Goal: Transaction & Acquisition: Subscribe to service/newsletter

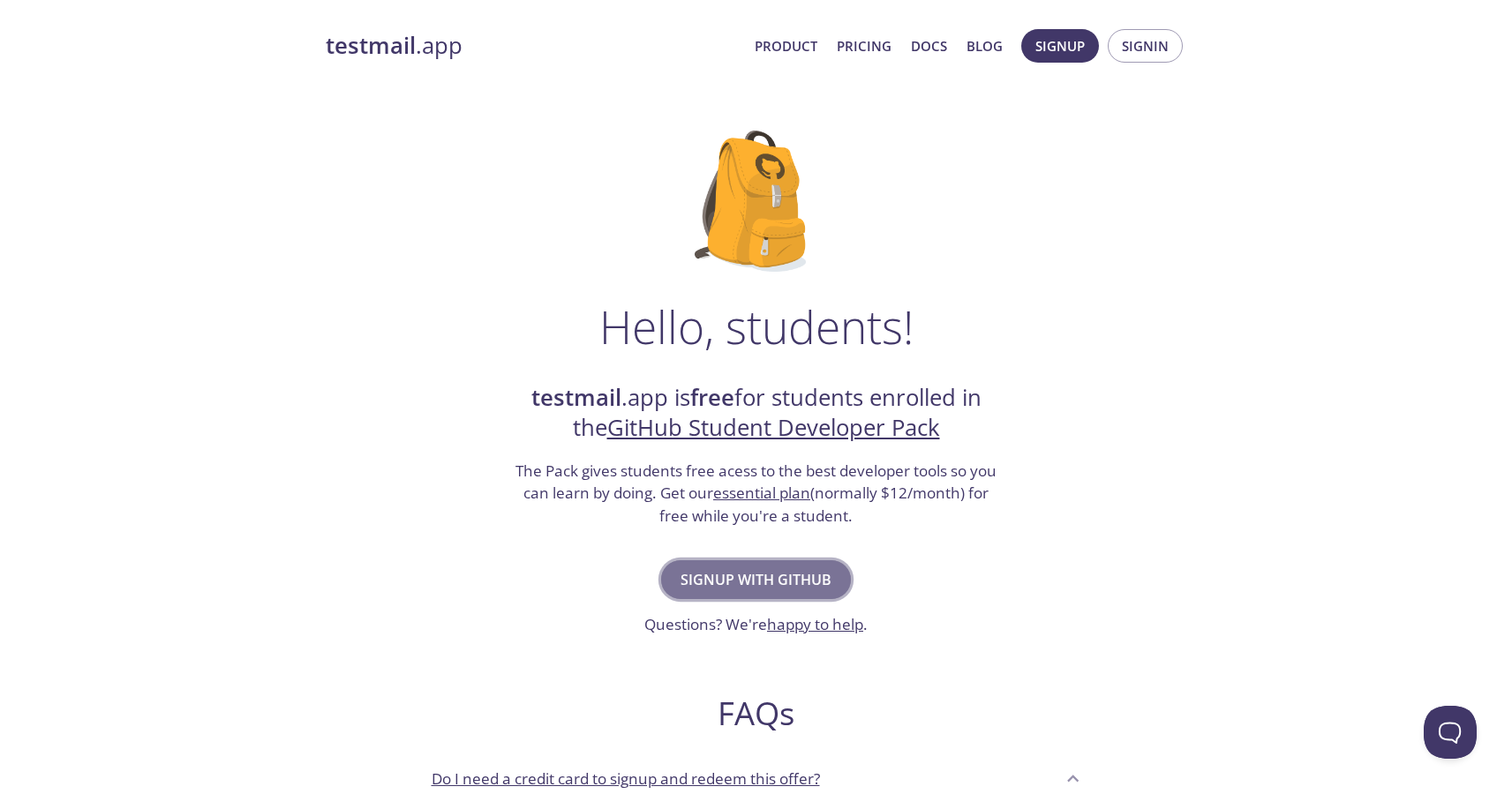
click at [795, 580] on span "Signup with GitHub" at bounding box center [756, 580] width 151 height 25
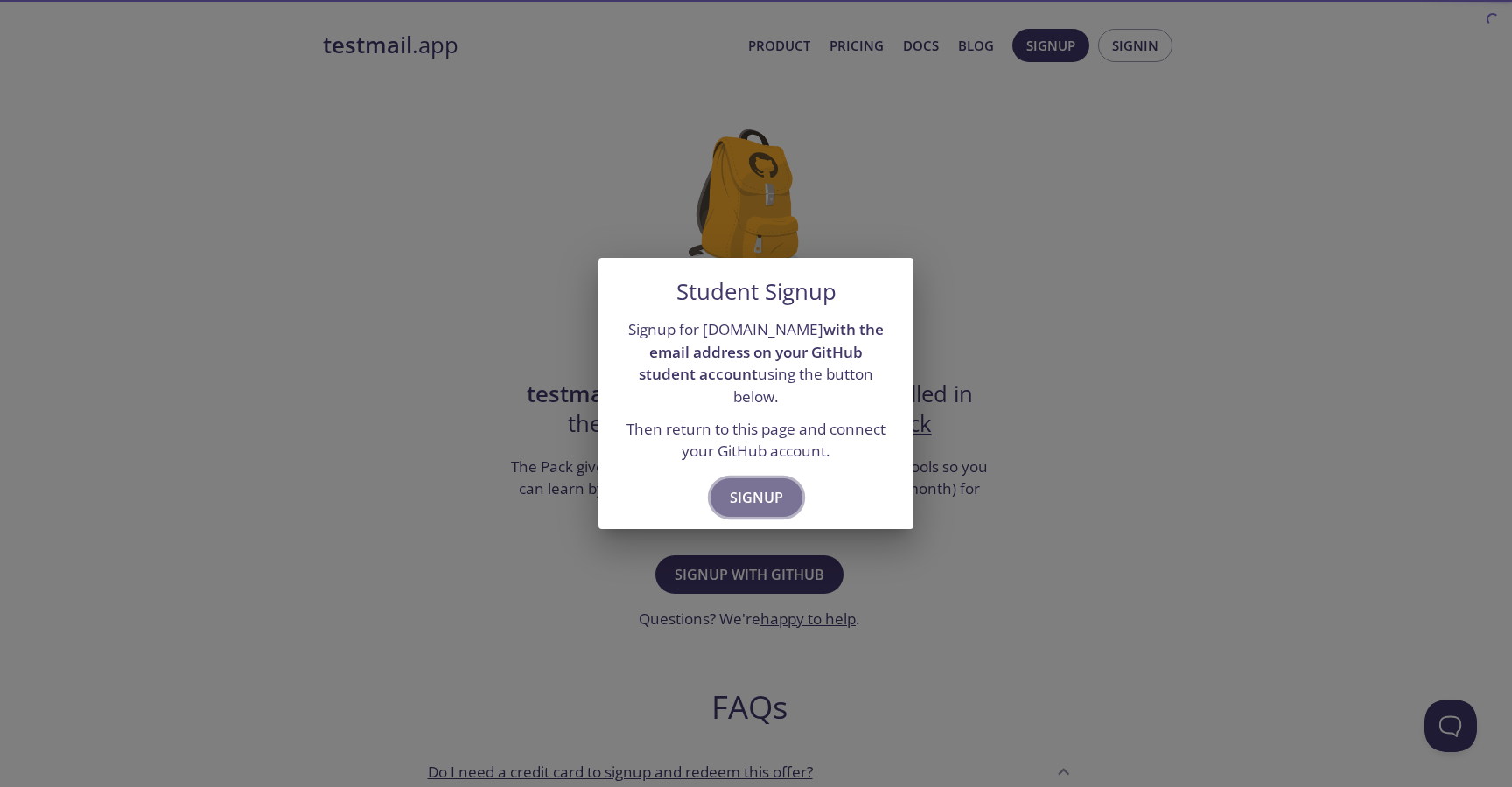
click at [771, 485] on span "Signup" at bounding box center [756, 498] width 53 height 25
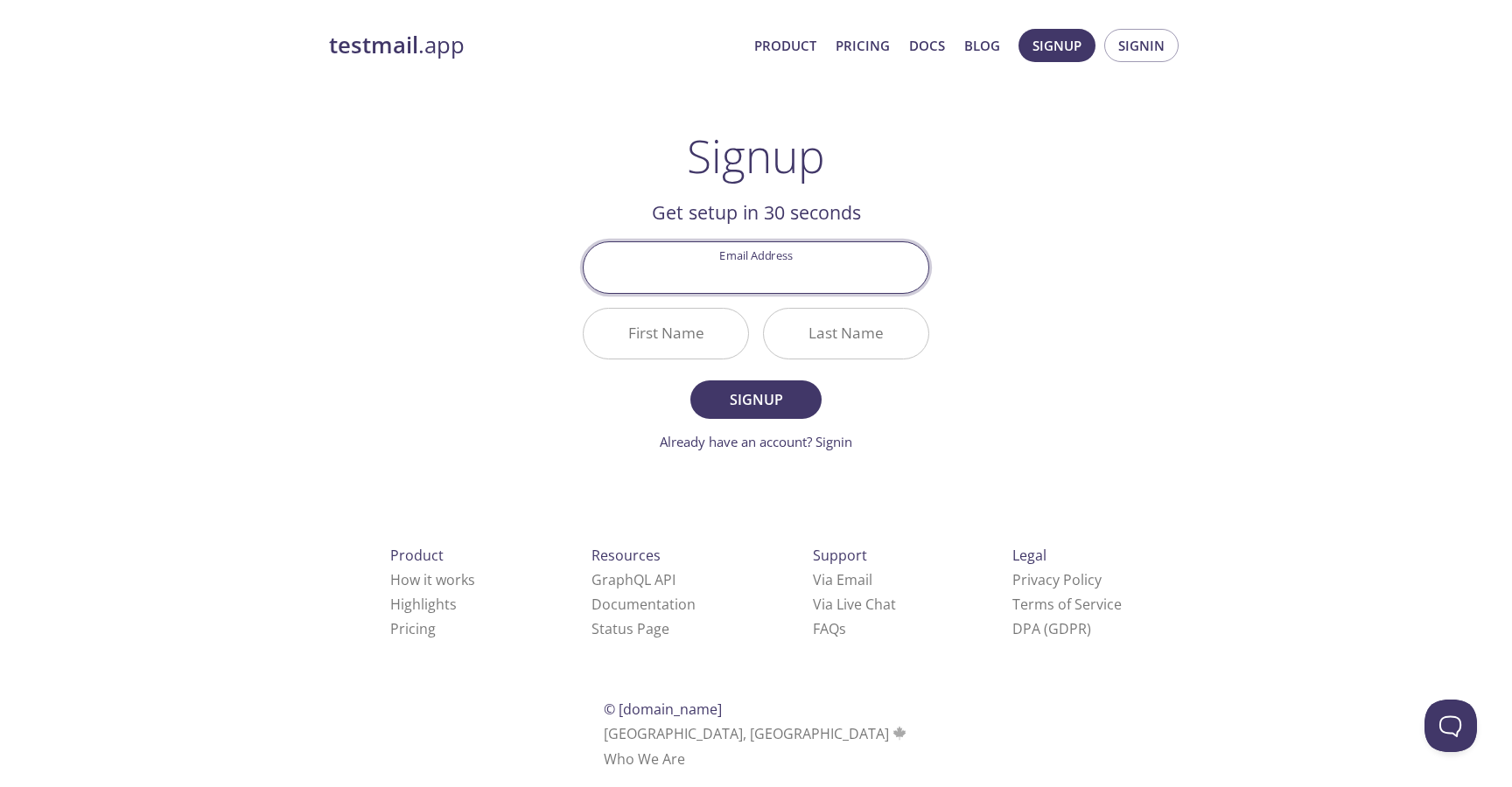
click at [771, 266] on input "Email Address" at bounding box center [756, 267] width 345 height 50
type input "nevil@motisaria.com"
click at [672, 343] on input "First Name" at bounding box center [666, 334] width 165 height 50
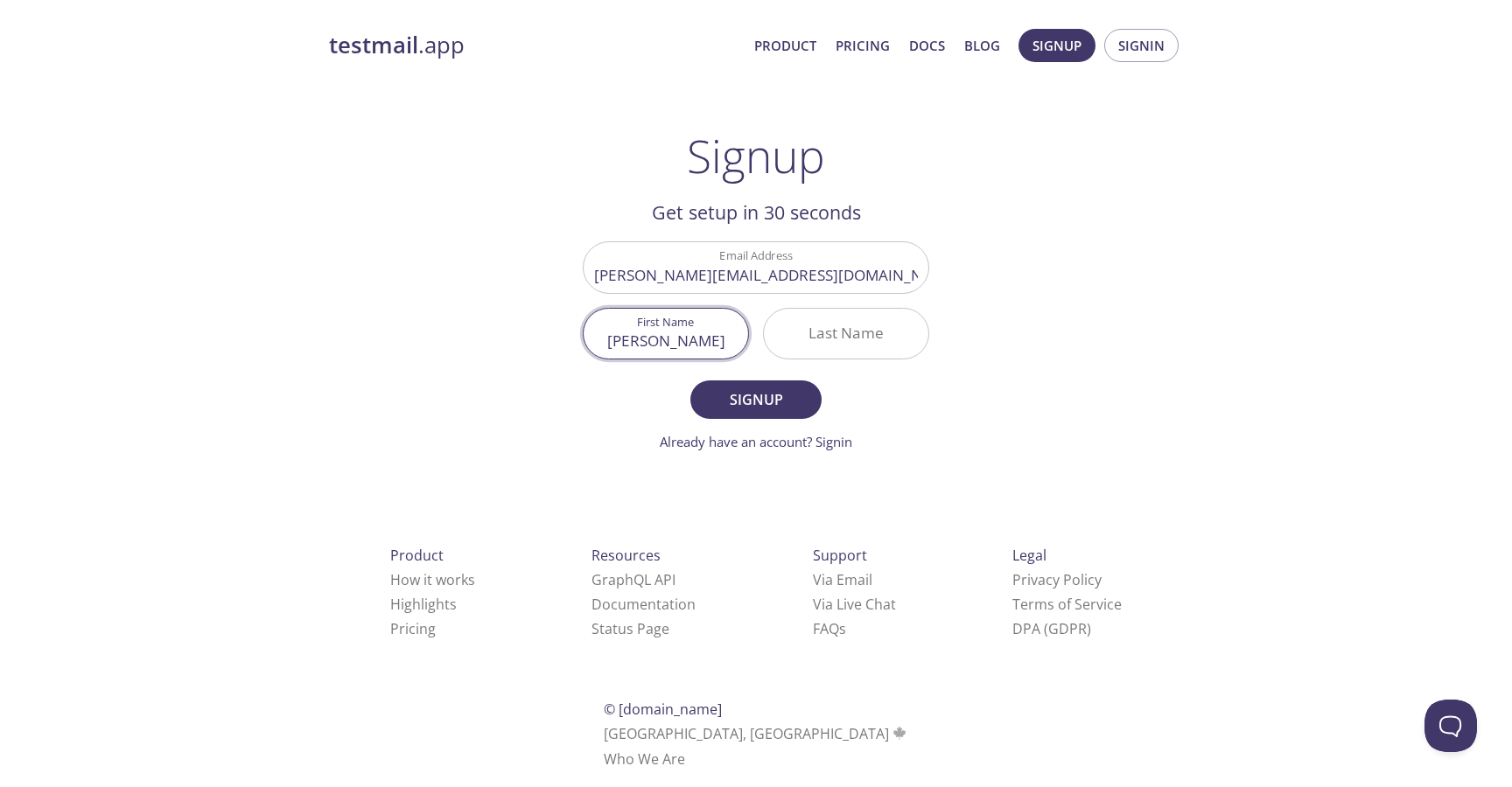
type input "Nevil"
type input "Motisari"
click at [668, 338] on input "Nevil" at bounding box center [666, 334] width 165 height 50
type input "[PERSON_NAME]"
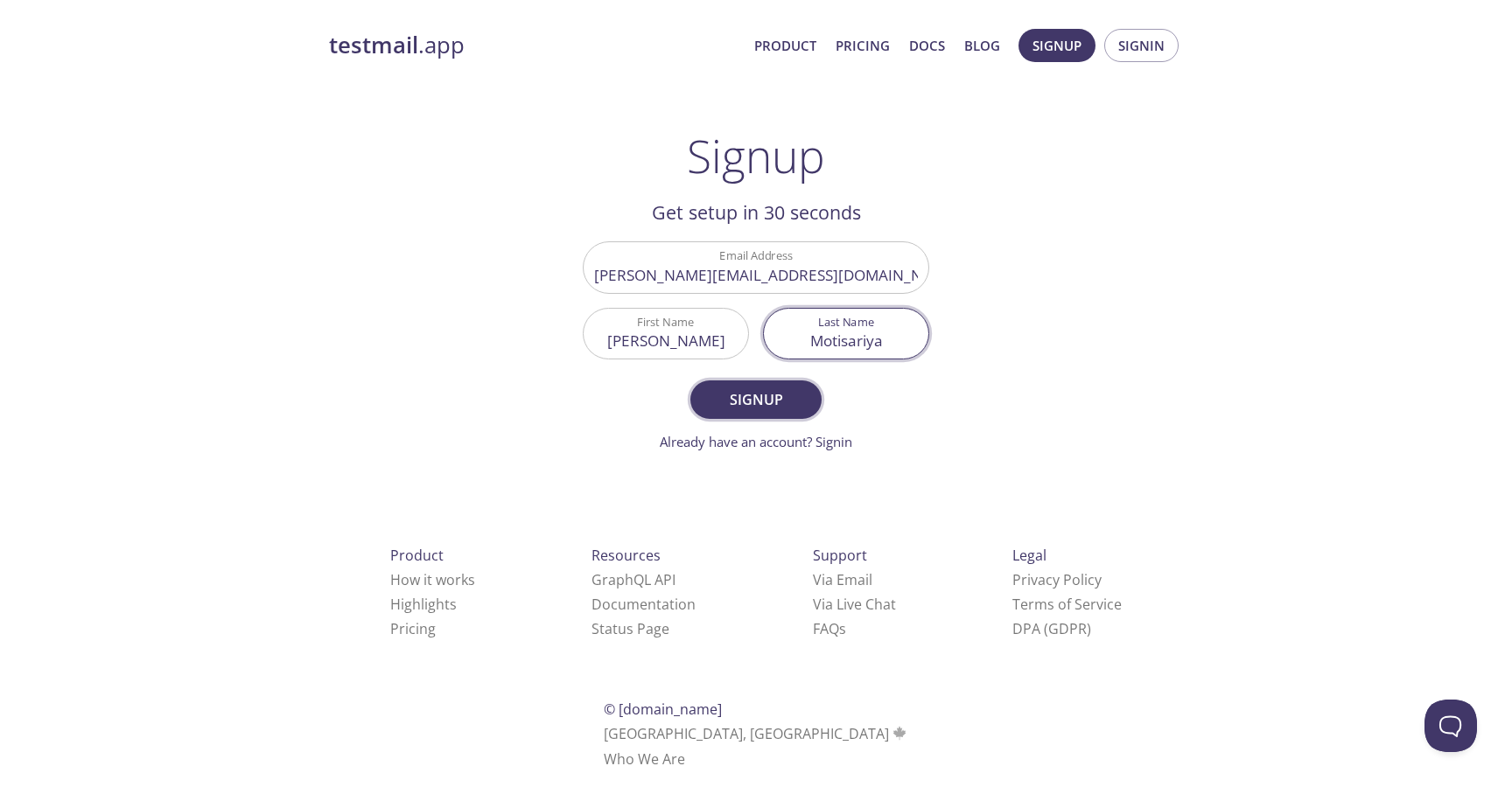
type input "Motisariya"
click at [738, 404] on span "Signup" at bounding box center [756, 400] width 93 height 25
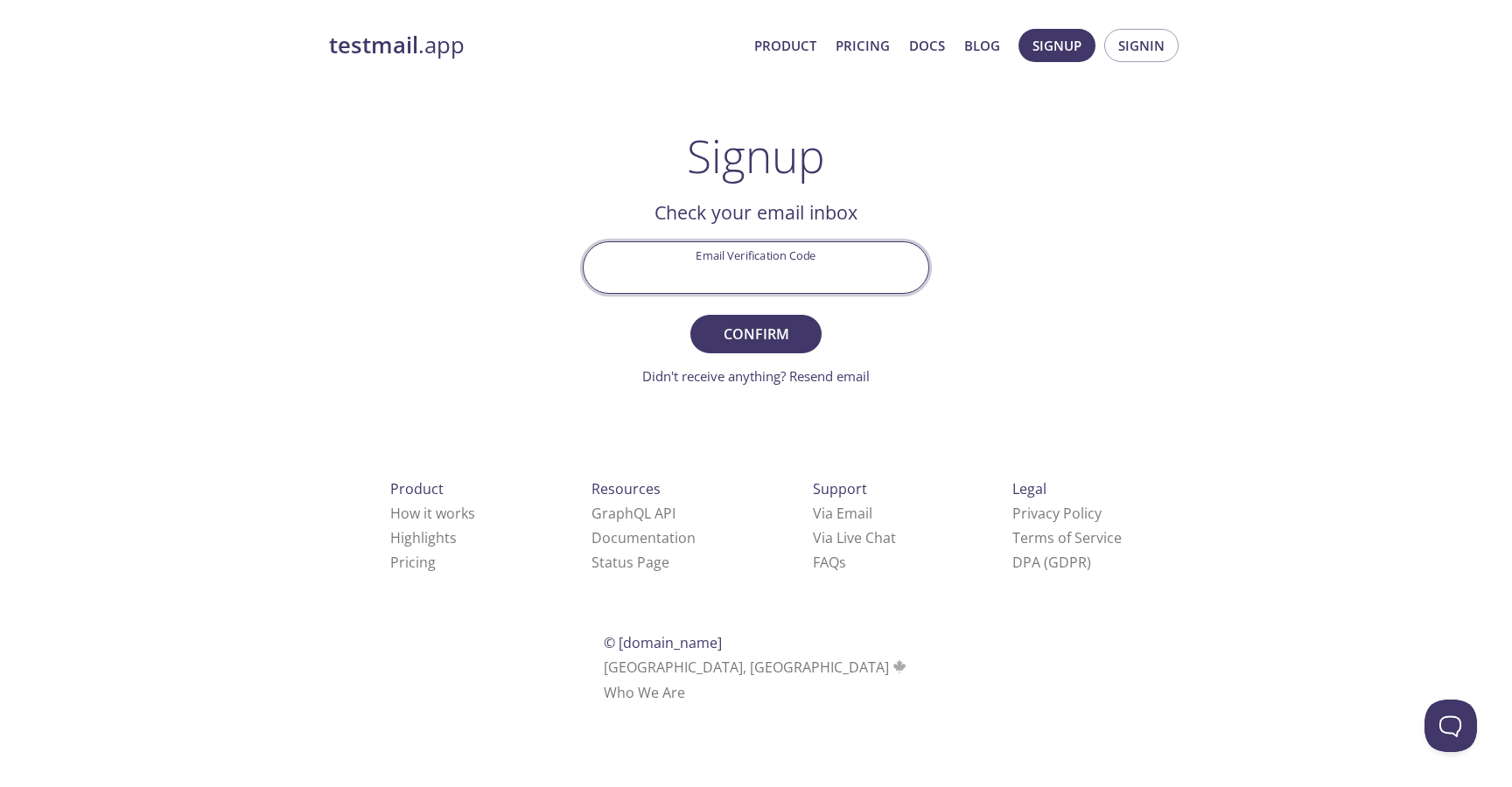
click at [757, 270] on input "Email Verification Code" at bounding box center [756, 267] width 345 height 50
paste input "PZ7QA9R"
type input "PZ7QA9R"
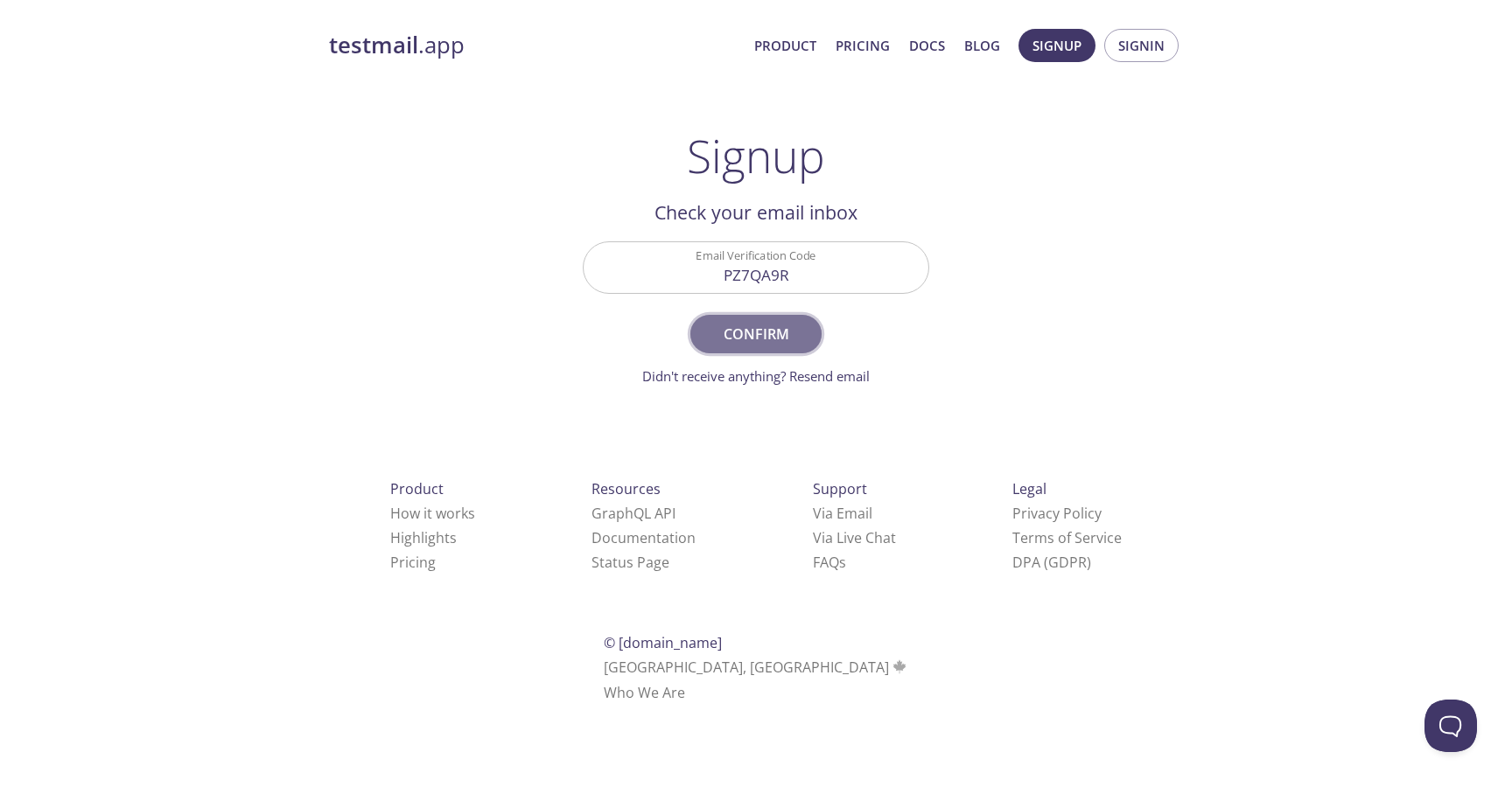
click at [745, 340] on span "Confirm" at bounding box center [756, 335] width 93 height 25
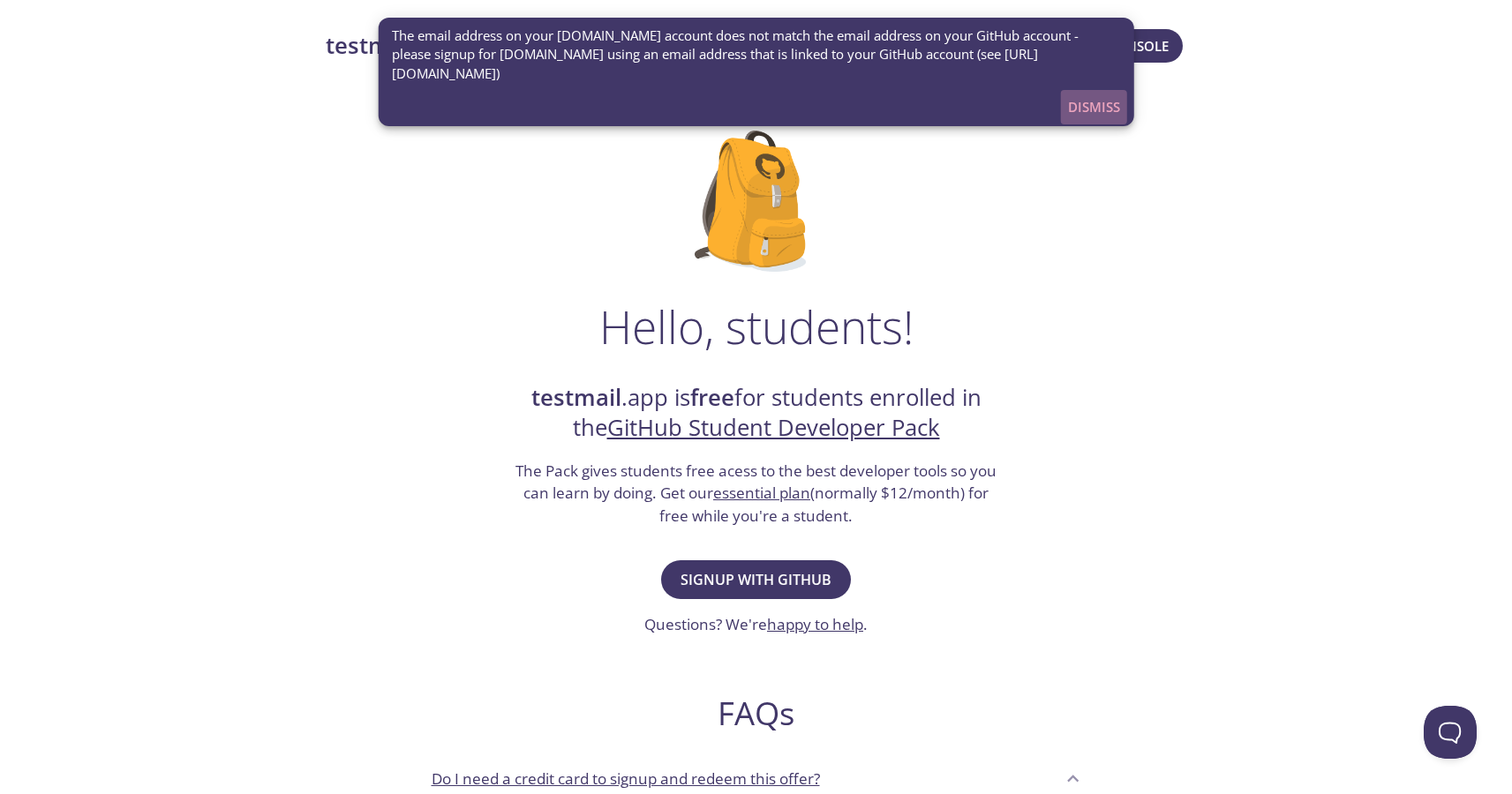
click at [1083, 99] on span "Dismiss" at bounding box center [1094, 107] width 52 height 23
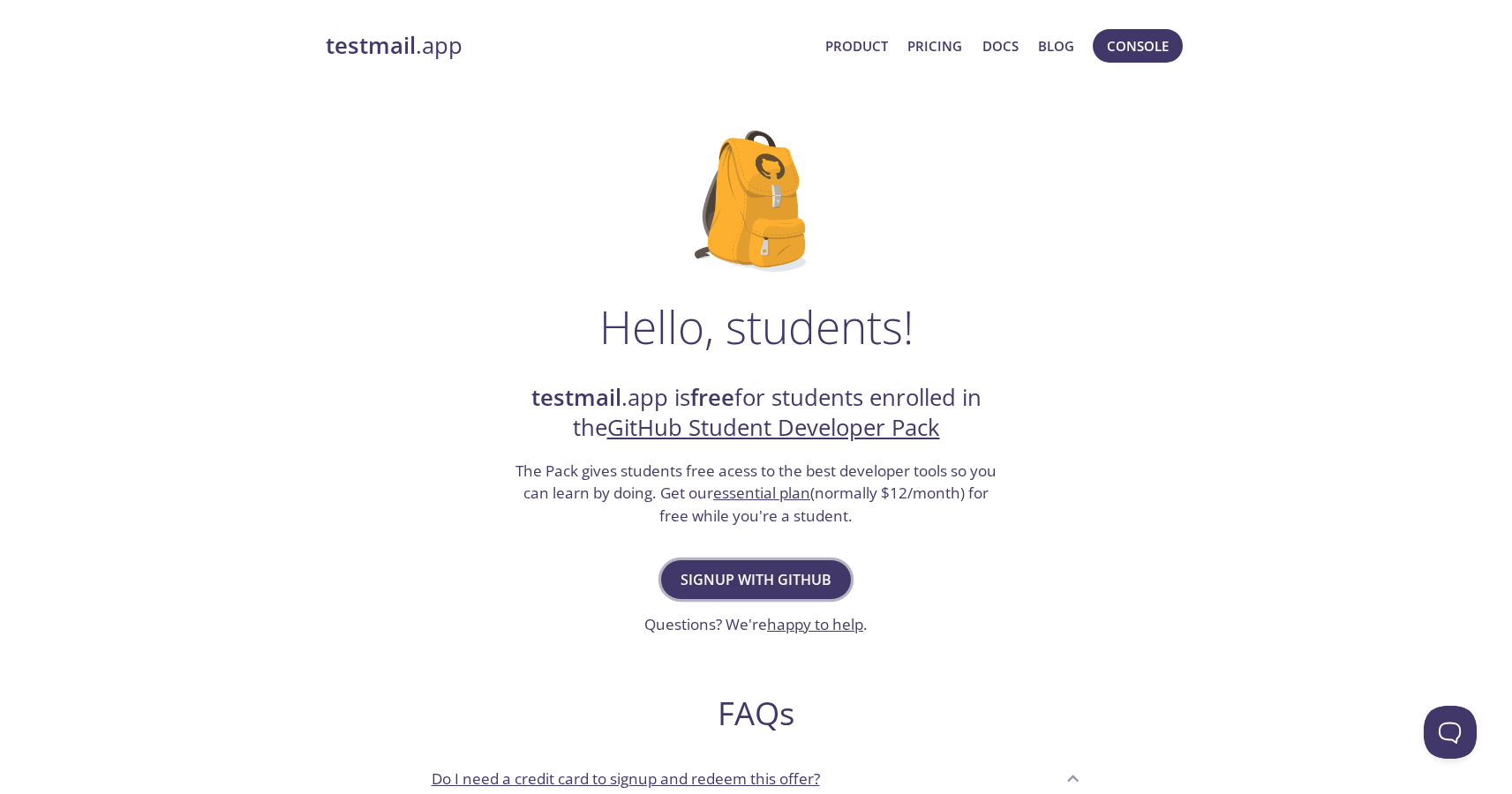
click at [800, 577] on span "Signup with GitHub" at bounding box center [756, 580] width 151 height 25
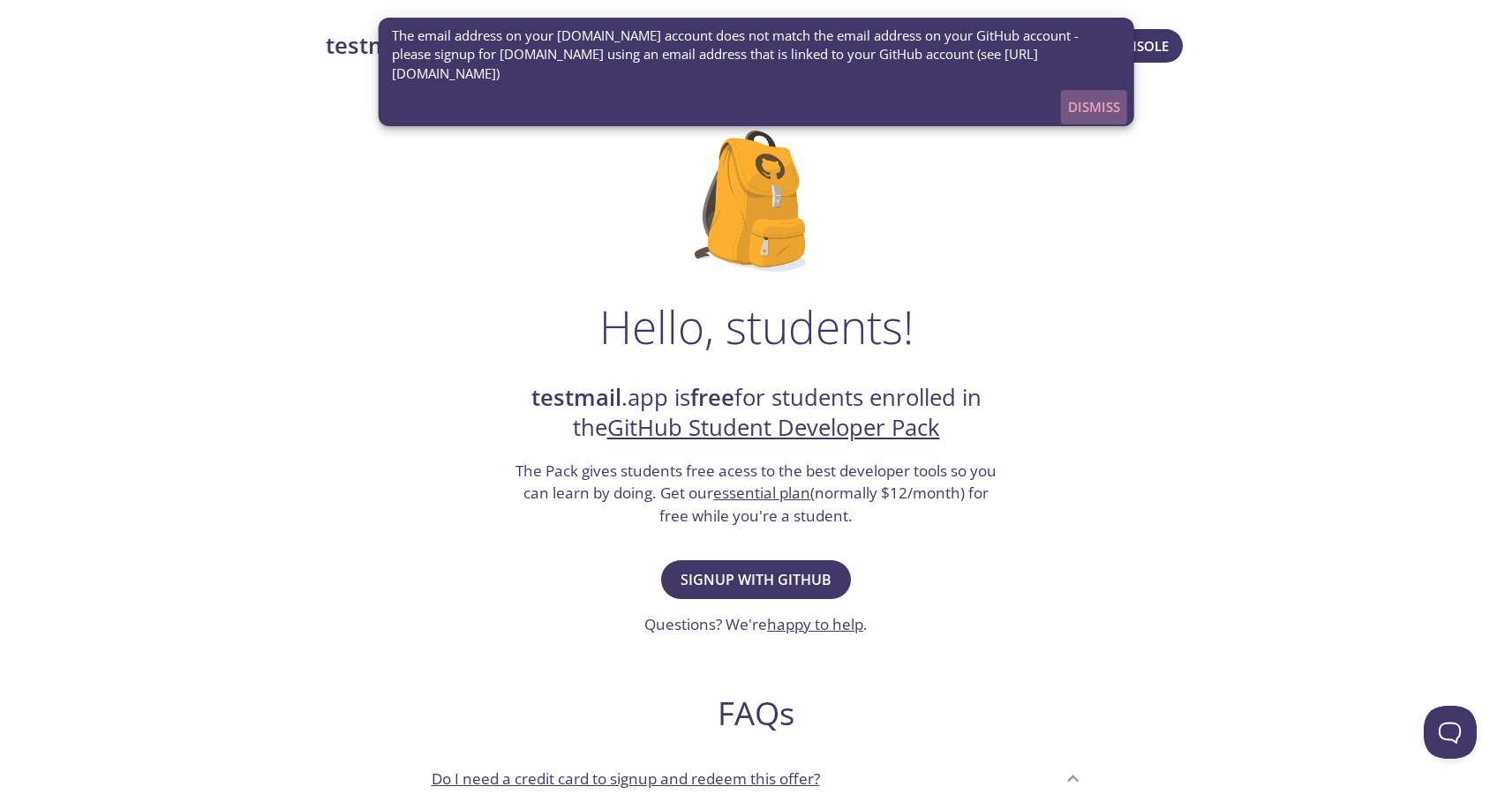
click at [1092, 99] on span "Dismiss" at bounding box center [1094, 107] width 52 height 23
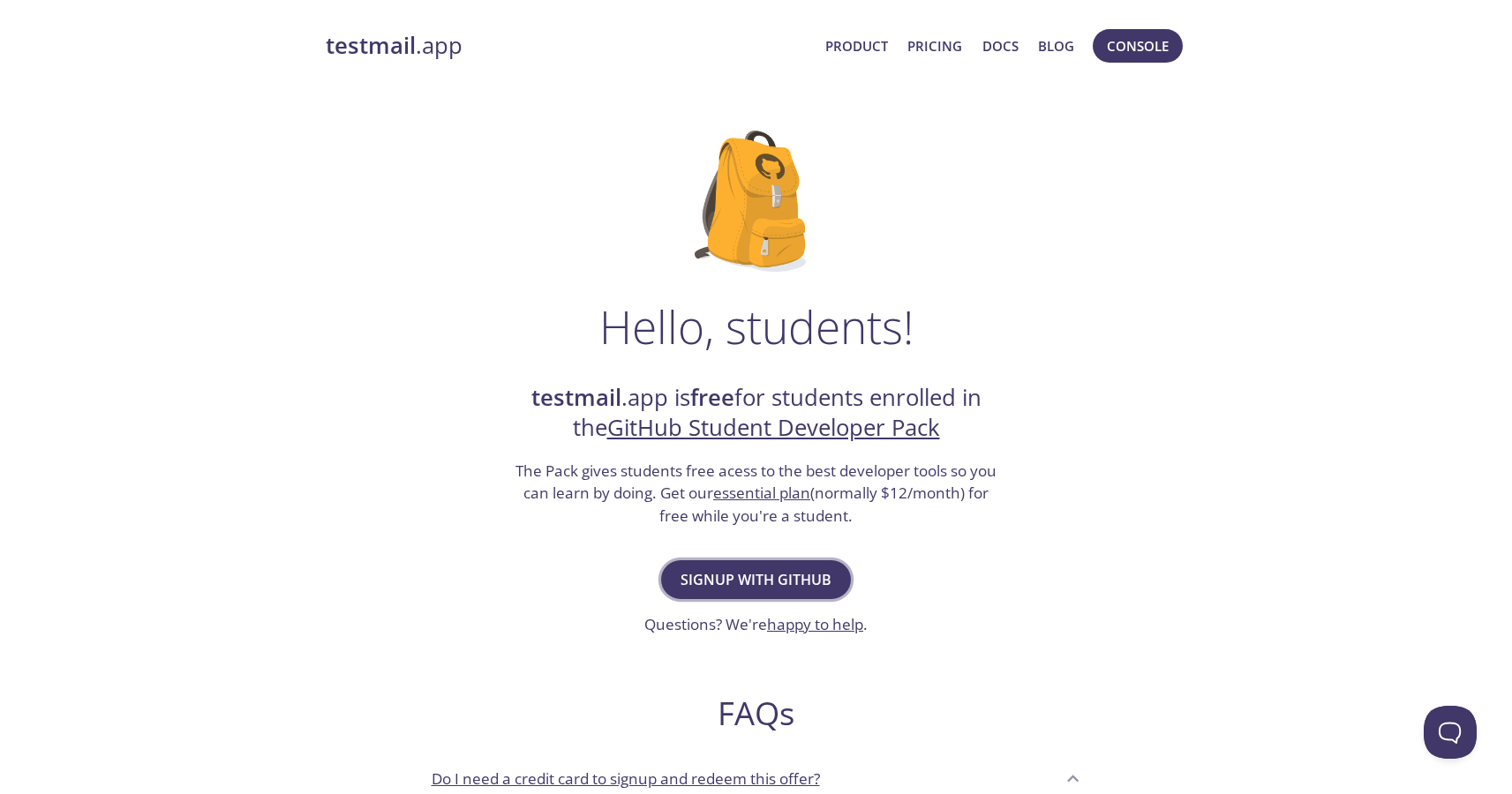
click at [723, 571] on span "Signup with GitHub" at bounding box center [756, 580] width 151 height 25
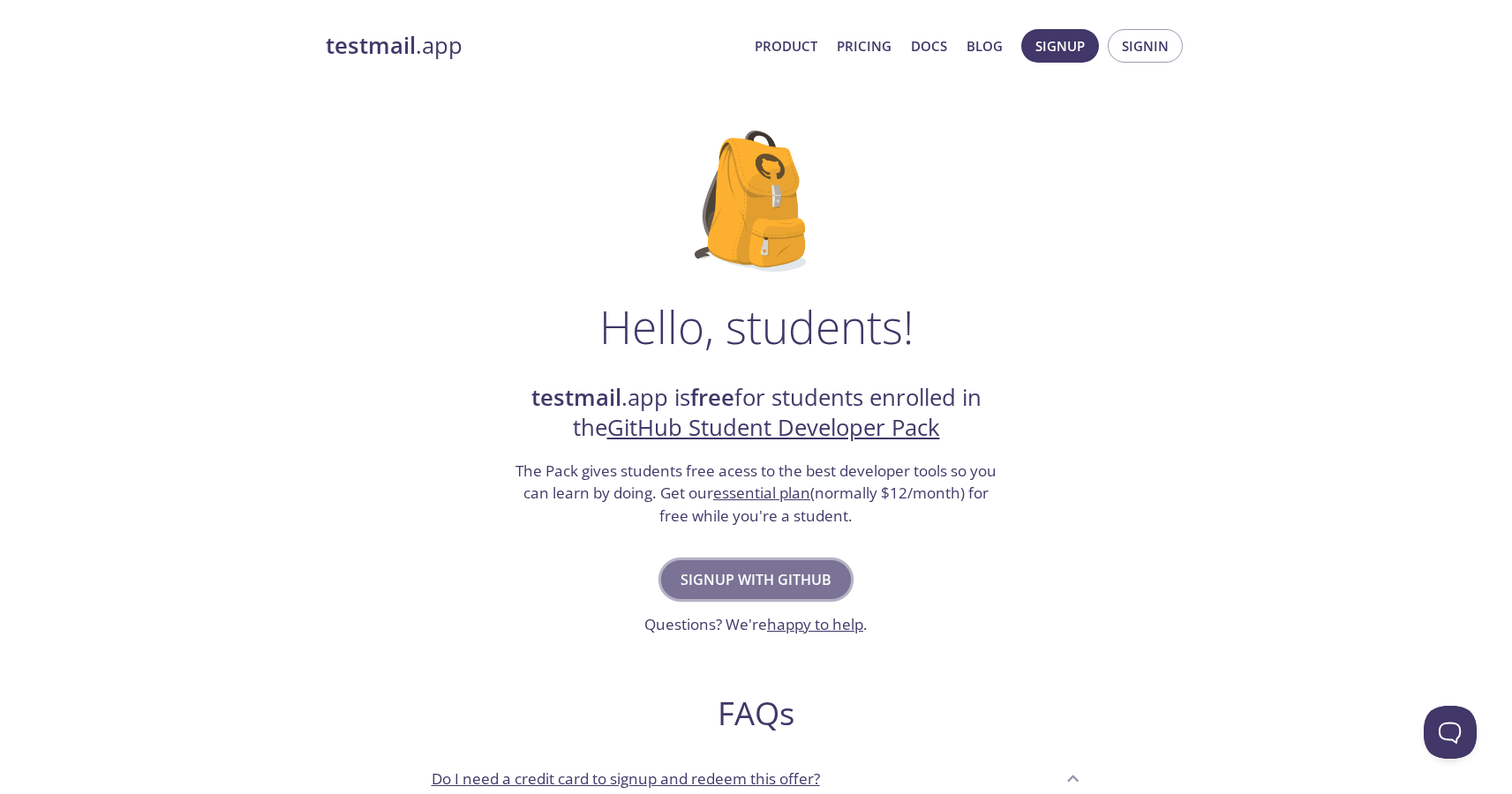
click at [762, 581] on span "Signup with GitHub" at bounding box center [756, 580] width 151 height 25
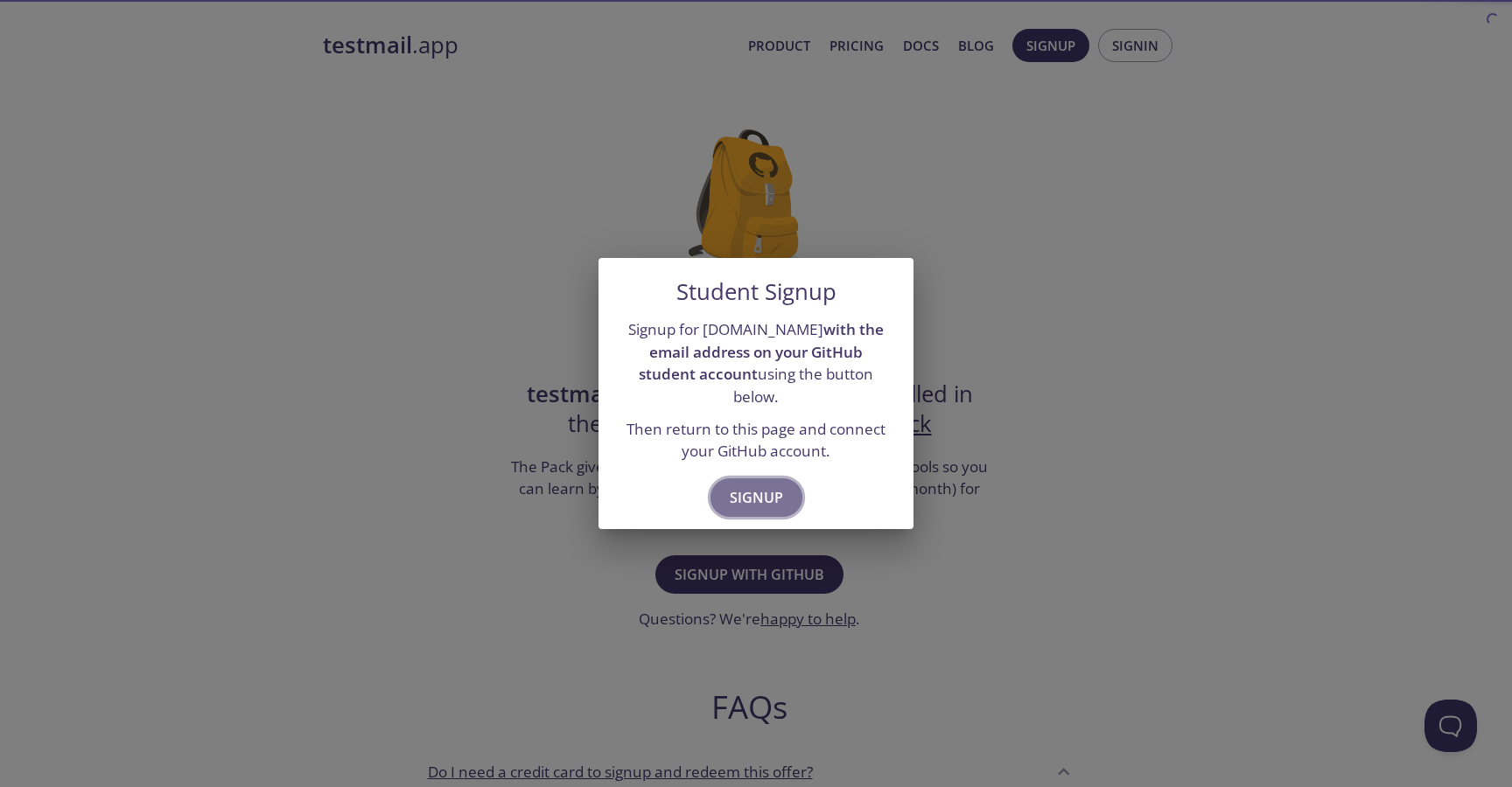
click at [753, 493] on span "Signup" at bounding box center [756, 498] width 53 height 25
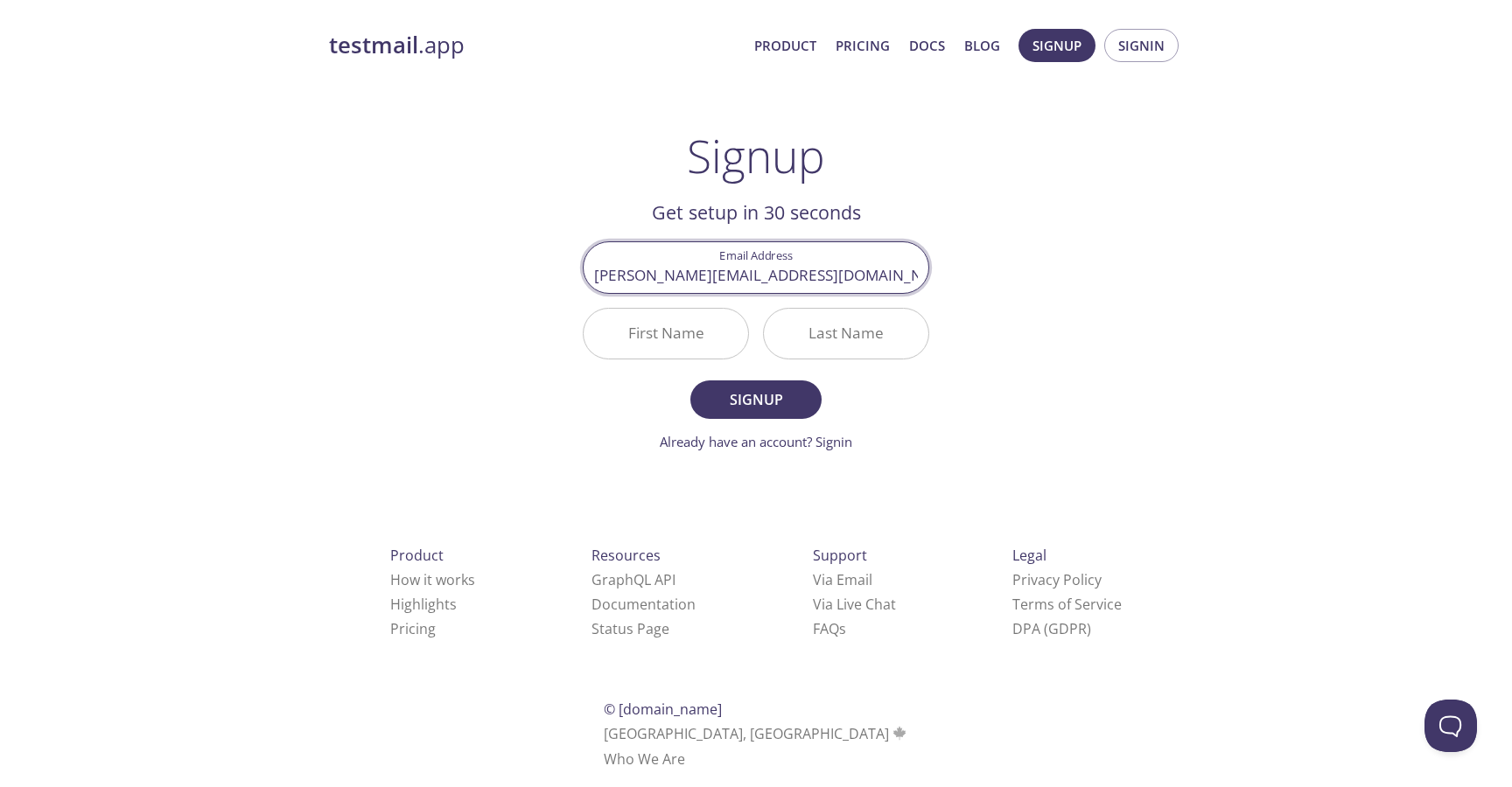
type input "[PERSON_NAME][EMAIL_ADDRESS][DOMAIN_NAME]"
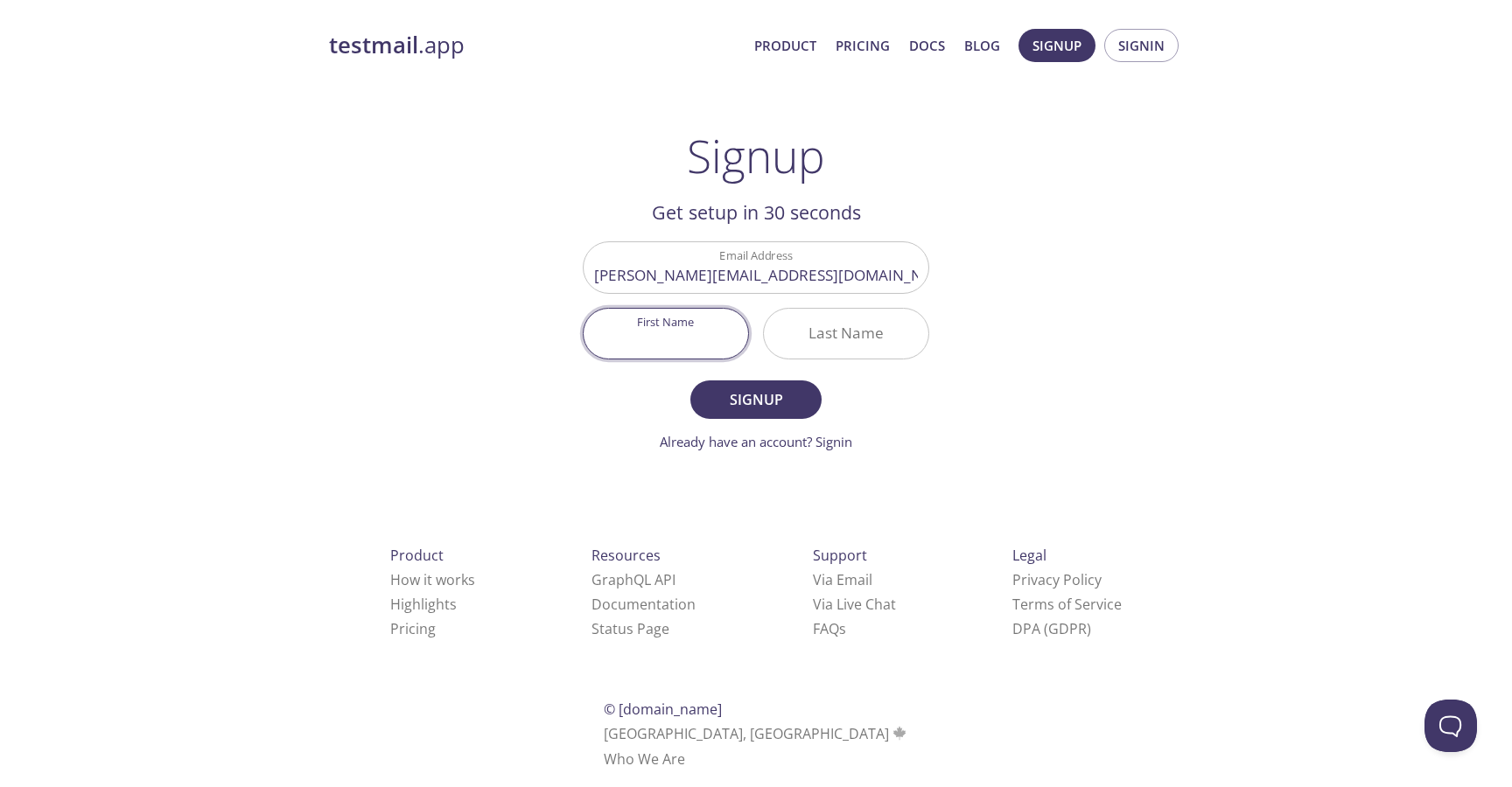
click at [695, 318] on input "First Name" at bounding box center [666, 334] width 165 height 50
type input "[PERSON_NAME]"
type input "Motisariya"
click at [769, 379] on form "Email Address [PERSON_NAME][EMAIL_ADDRESS][DOMAIN_NAME] First Name [PERSON_NAME…" at bounding box center [756, 346] width 346 height 210
click at [769, 394] on span "Signup" at bounding box center [756, 400] width 93 height 25
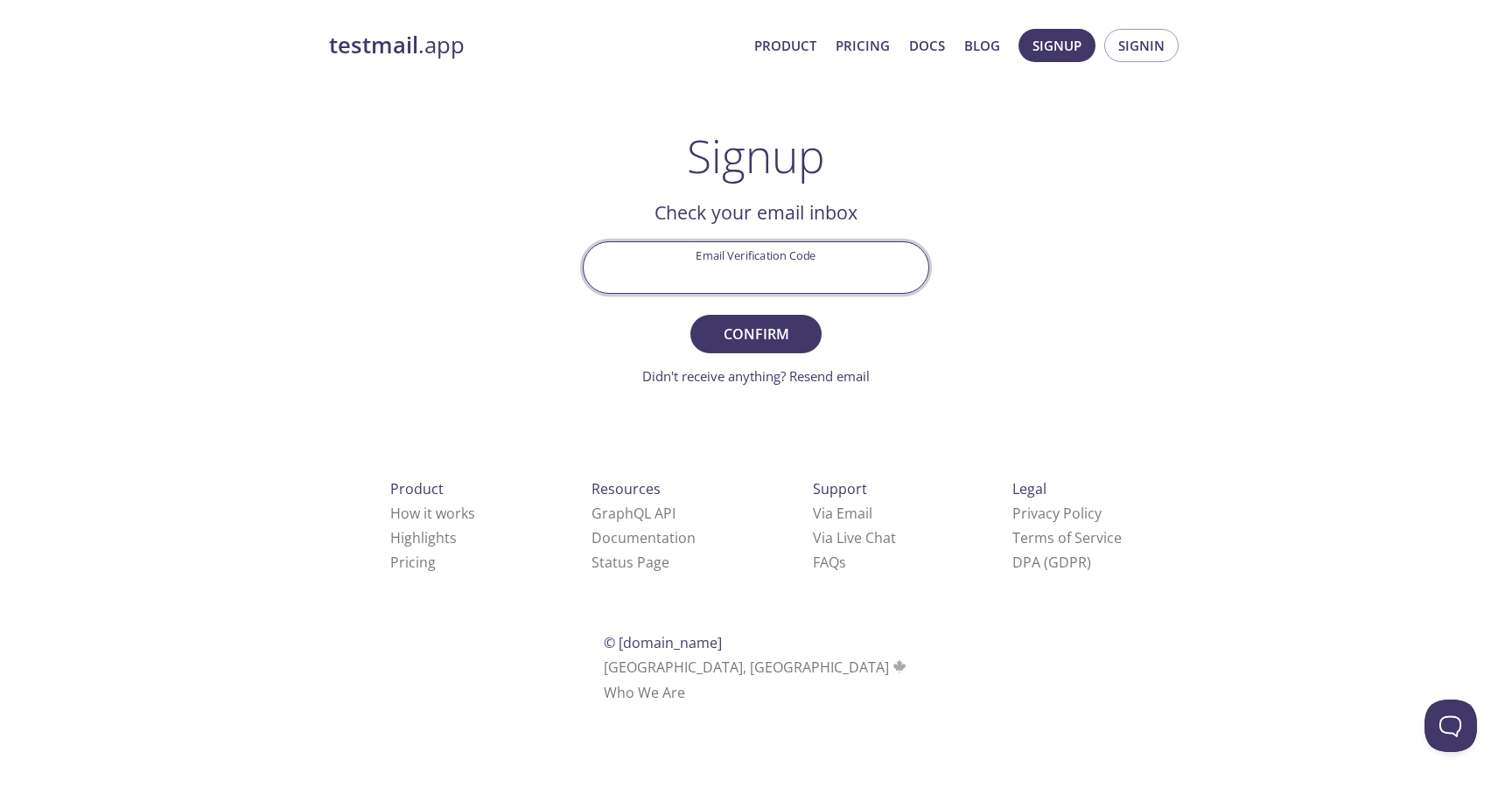
click at [749, 268] on input "Email Verification Code" at bounding box center [756, 267] width 345 height 50
paste input "LMAABGD"
type input "LMAABGD"
click at [740, 322] on span "Confirm" at bounding box center [756, 335] width 93 height 25
